Goal: Information Seeking & Learning: Learn about a topic

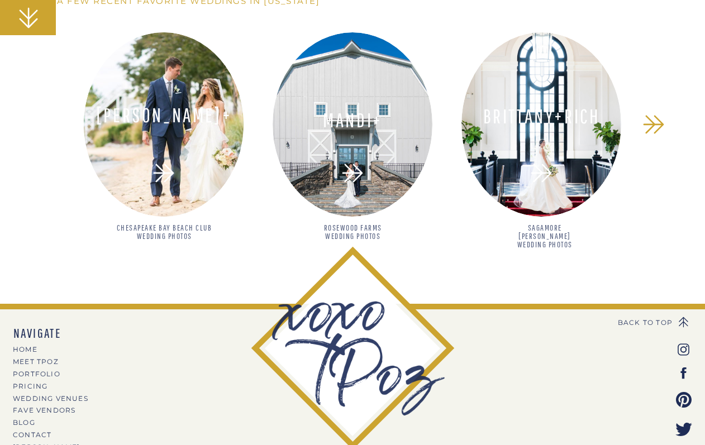
scroll to position [1065, 0]
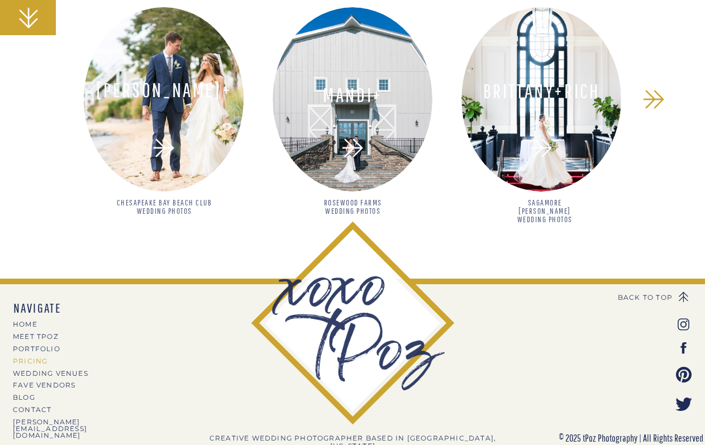
click at [43, 363] on nav "PRICING" at bounding box center [61, 361] width 97 height 6
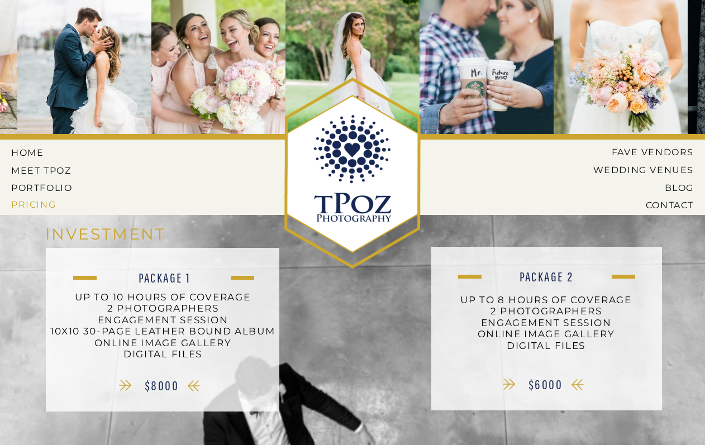
click at [47, 208] on nav "Pricing" at bounding box center [43, 204] width 64 height 10
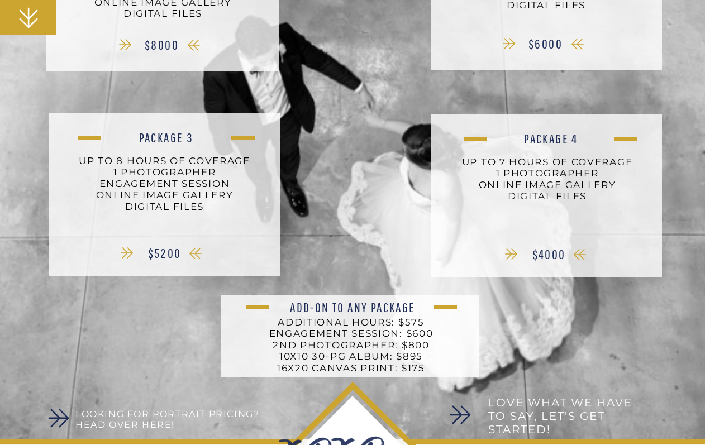
scroll to position [344, 0]
